Goal: Find contact information: Find contact information

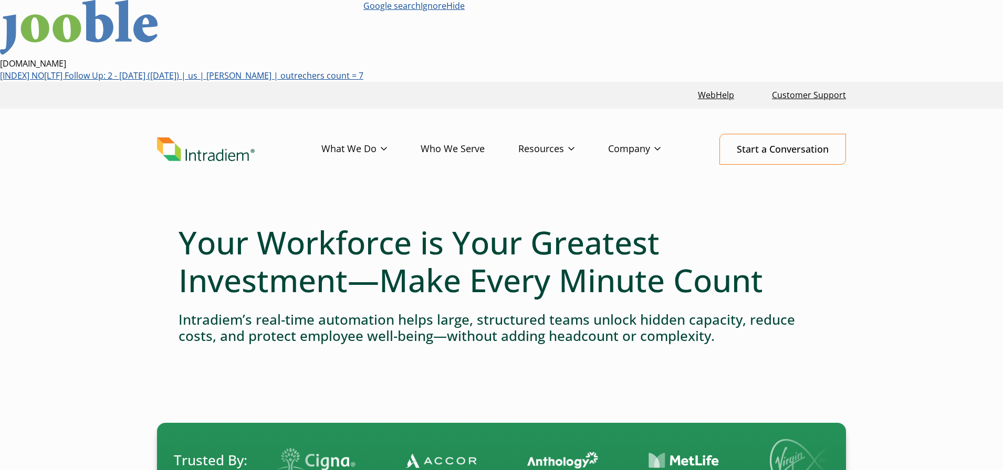
click at [886, 109] on header "Menu What We Do Platform Predict Contact Center Agent Attrition User Productivi…" at bounding box center [501, 158] width 1003 height 98
click at [876, 109] on header "Menu What We Do Platform Predict Contact Center Agent Attrition User Productivi…" at bounding box center [501, 158] width 1003 height 98
click at [630, 205] on link "Partnerships" at bounding box center [634, 211] width 51 height 12
click at [469, 9] on link "Hide" at bounding box center [460, 6] width 18 height 12
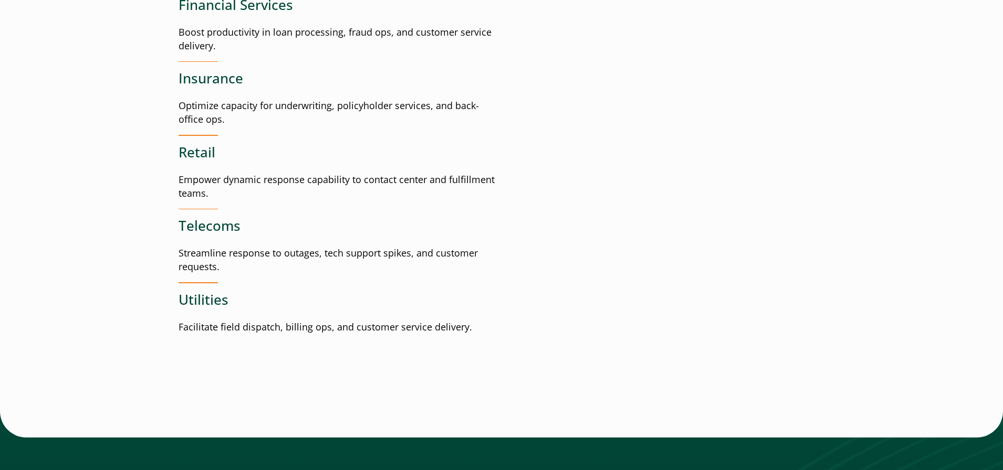
scroll to position [3540, 0]
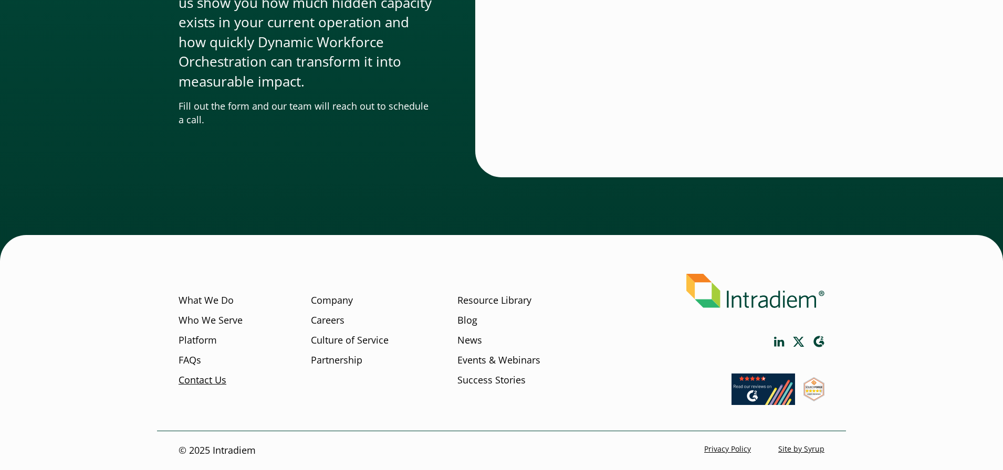
click at [208, 381] on link "Contact Us" at bounding box center [203, 380] width 48 height 14
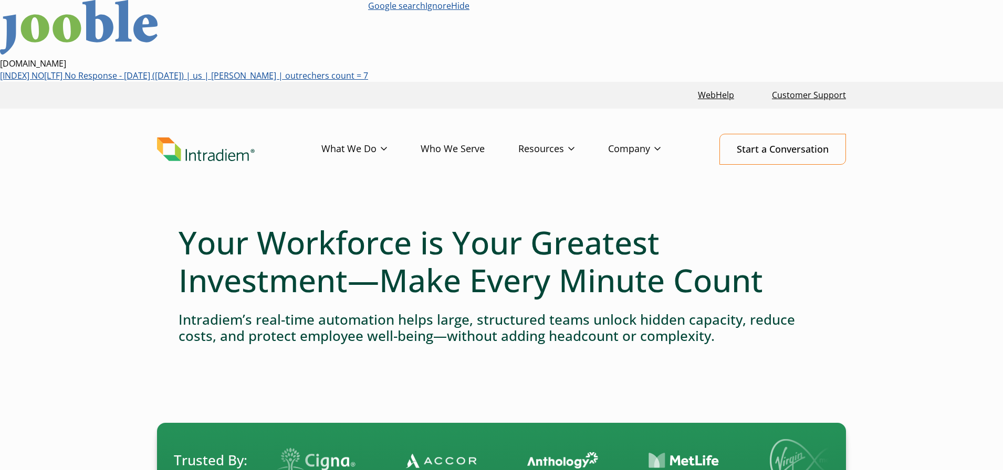
drag, startPoint x: 947, startPoint y: 173, endPoint x: 1008, endPoint y: 61, distance: 126.9
click at [469, 7] on link "Hide" at bounding box center [460, 6] width 18 height 12
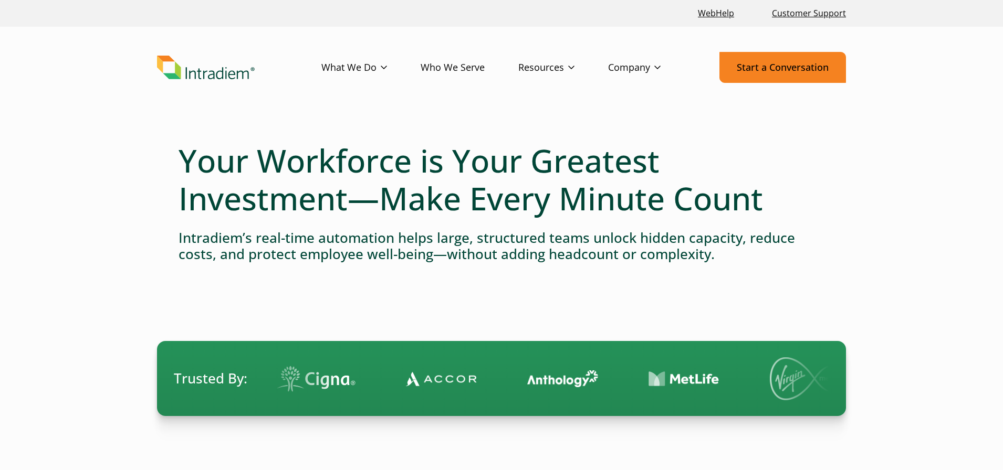
click at [781, 74] on link "Start a Conversation" at bounding box center [782, 67] width 127 height 31
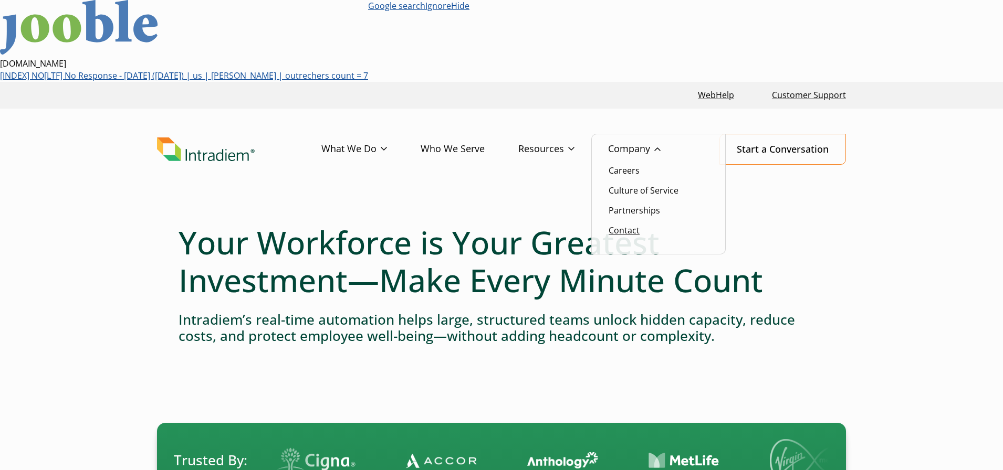
click at [622, 225] on link "Contact" at bounding box center [624, 231] width 31 height 12
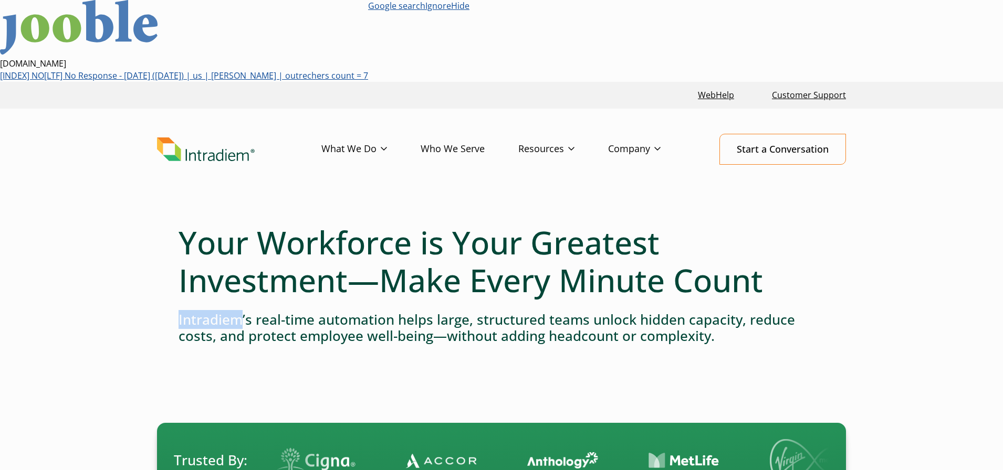
drag, startPoint x: 174, startPoint y: 238, endPoint x: 237, endPoint y: 237, distance: 63.0
copy h4 "Intradiem"
